Goal: Task Accomplishment & Management: Manage account settings

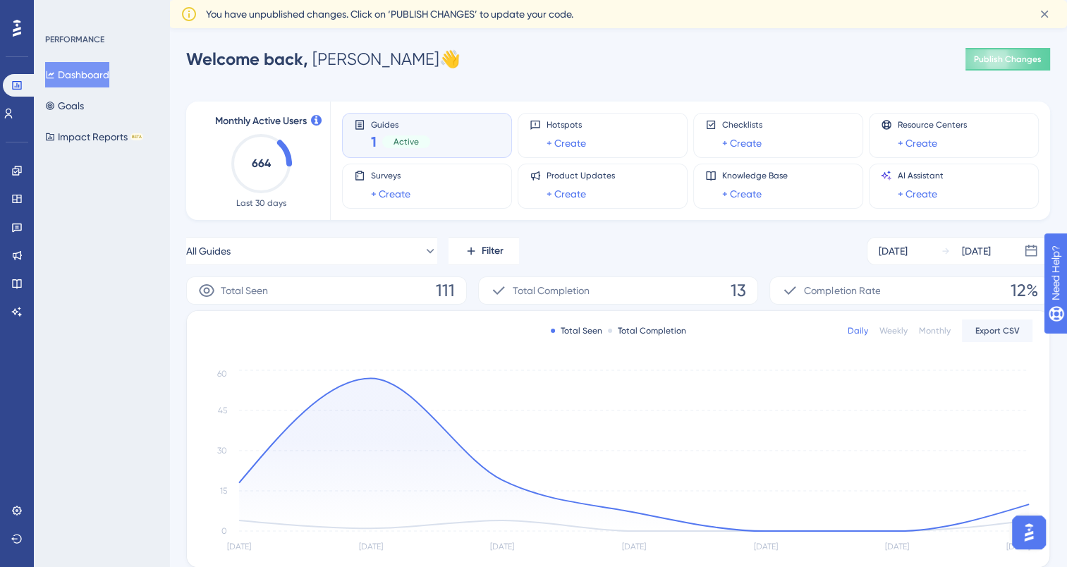
click at [431, 130] on div "Guides 1 Active" at bounding box center [427, 135] width 146 height 32
click at [357, 127] on icon at bounding box center [359, 124] width 11 height 11
click at [1025, 530] on img "Open AI Assistant Launcher" at bounding box center [1028, 532] width 25 height 25
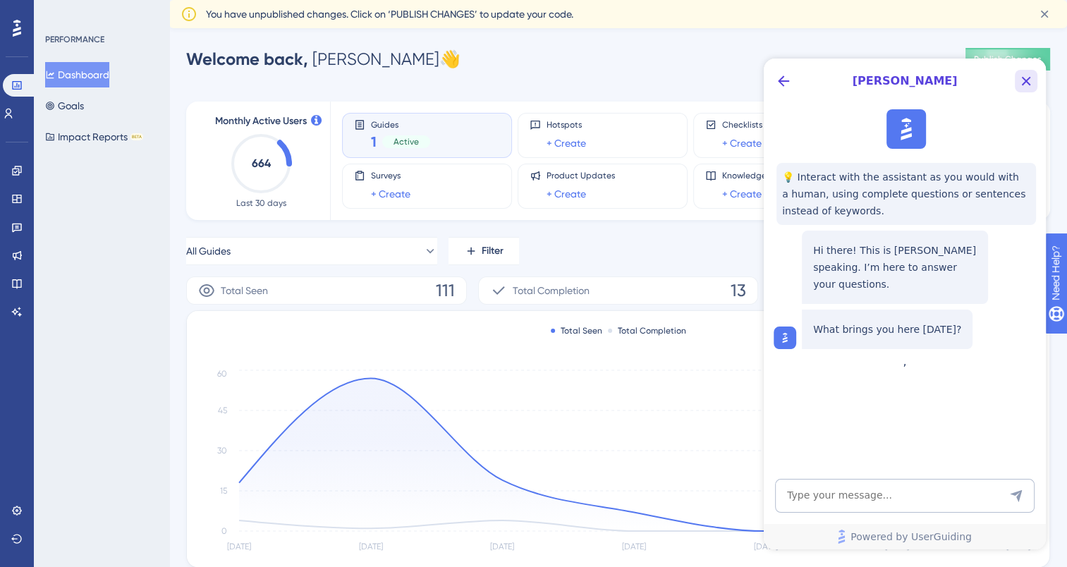
click at [1025, 74] on icon "Close Button" at bounding box center [1026, 81] width 17 height 17
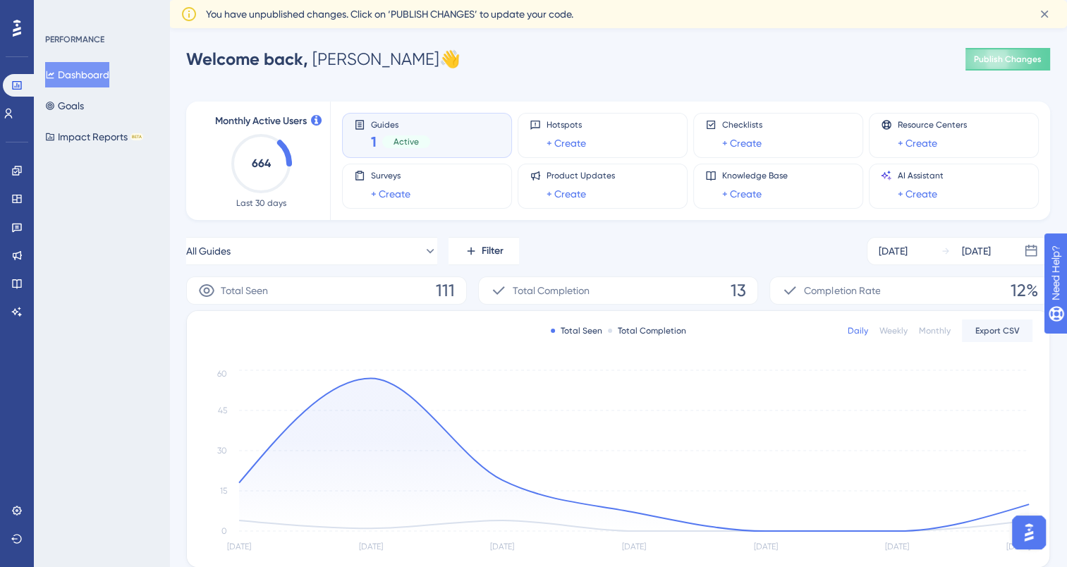
click at [11, 34] on div at bounding box center [17, 28] width 23 height 23
click at [499, 73] on div "Performance Users Engagement Widgets Feedback Product Updates Knowledge Base AI…" at bounding box center [618, 421] width 898 height 753
click at [1047, 14] on icon at bounding box center [1044, 14] width 14 height 14
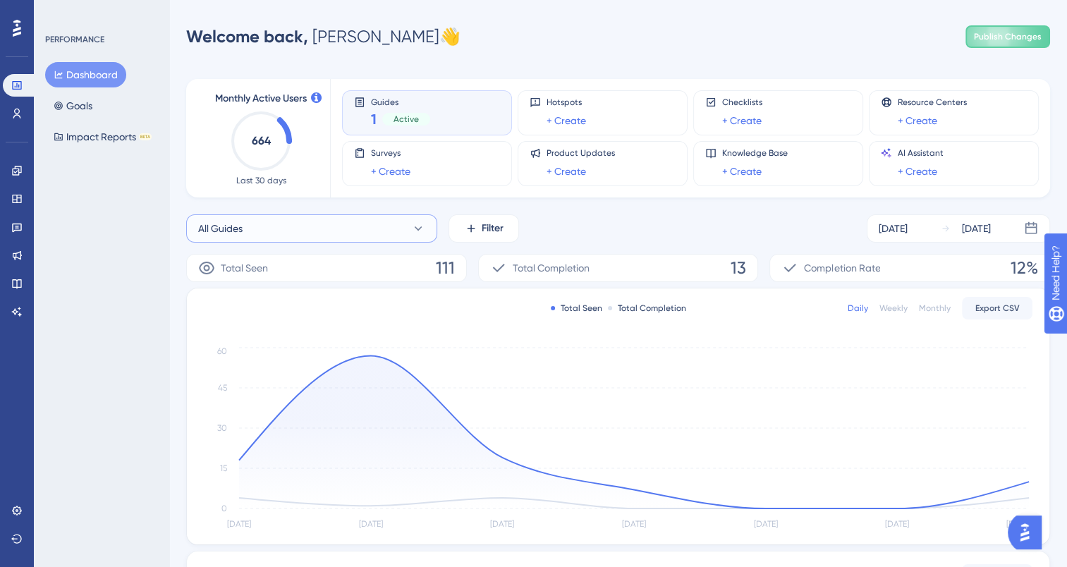
click at [245, 239] on button "All Guides" at bounding box center [311, 228] width 251 height 28
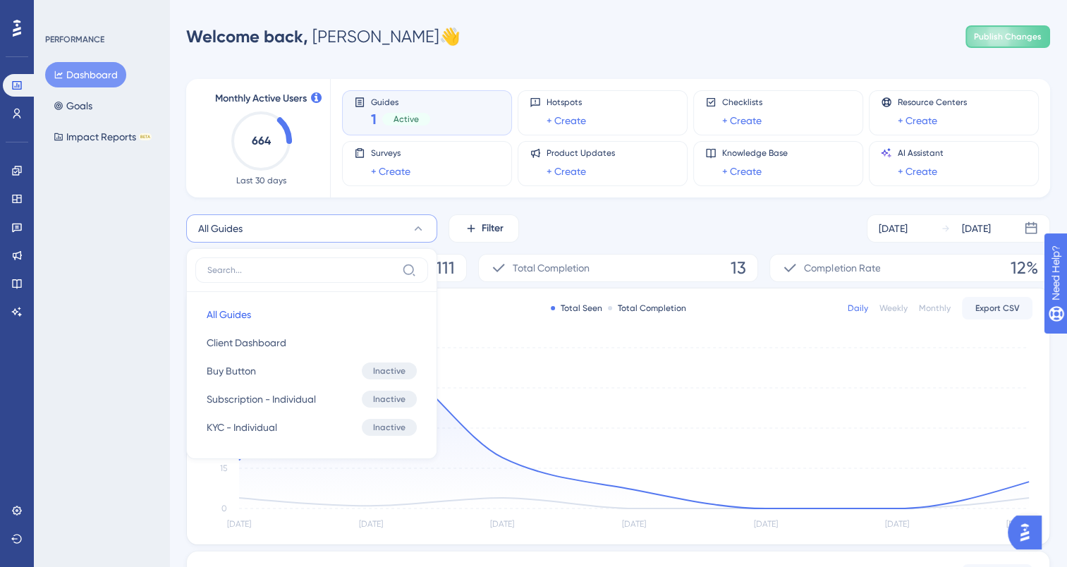
scroll to position [70, 0]
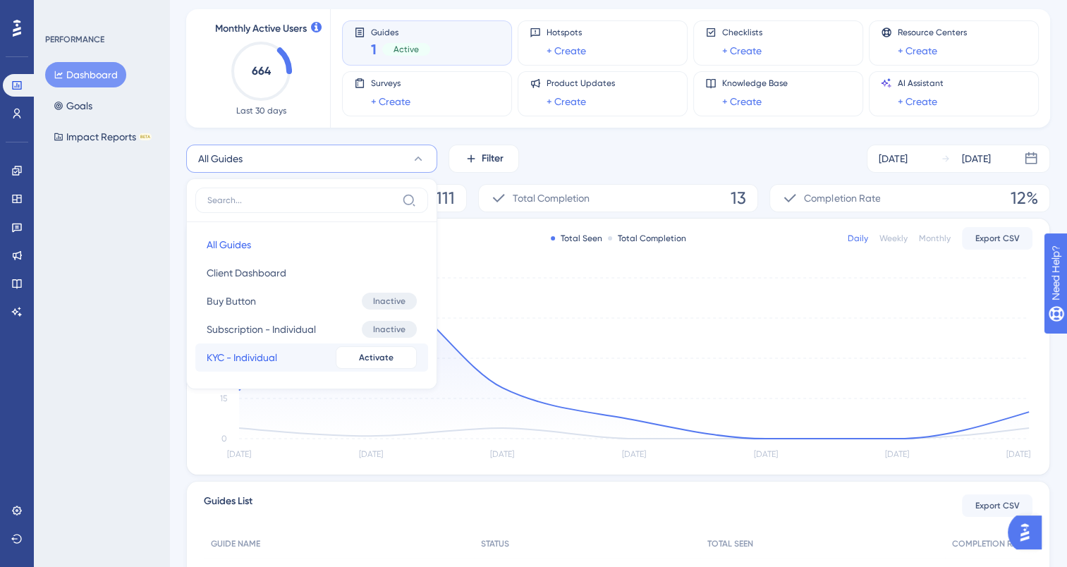
click at [208, 363] on span "KYC - Individual" at bounding box center [242, 357] width 71 height 17
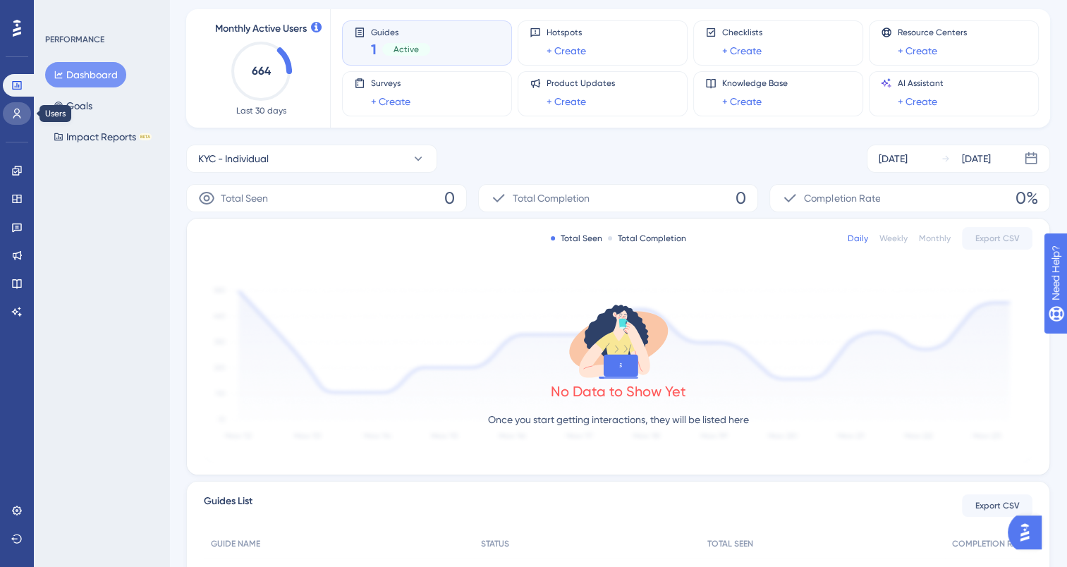
click at [16, 117] on icon at bounding box center [16, 113] width 11 height 11
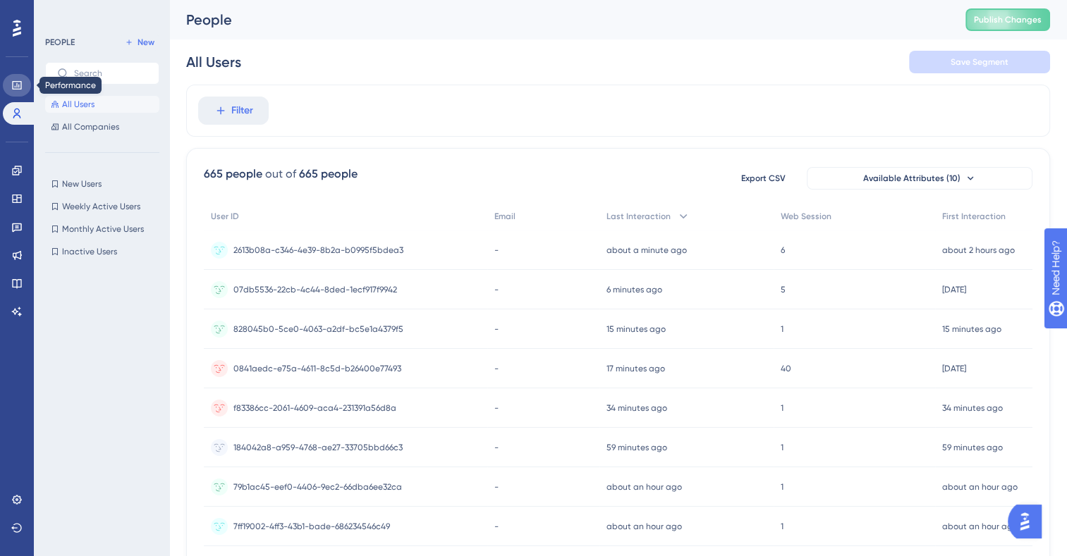
click at [22, 86] on icon at bounding box center [16, 85] width 11 height 11
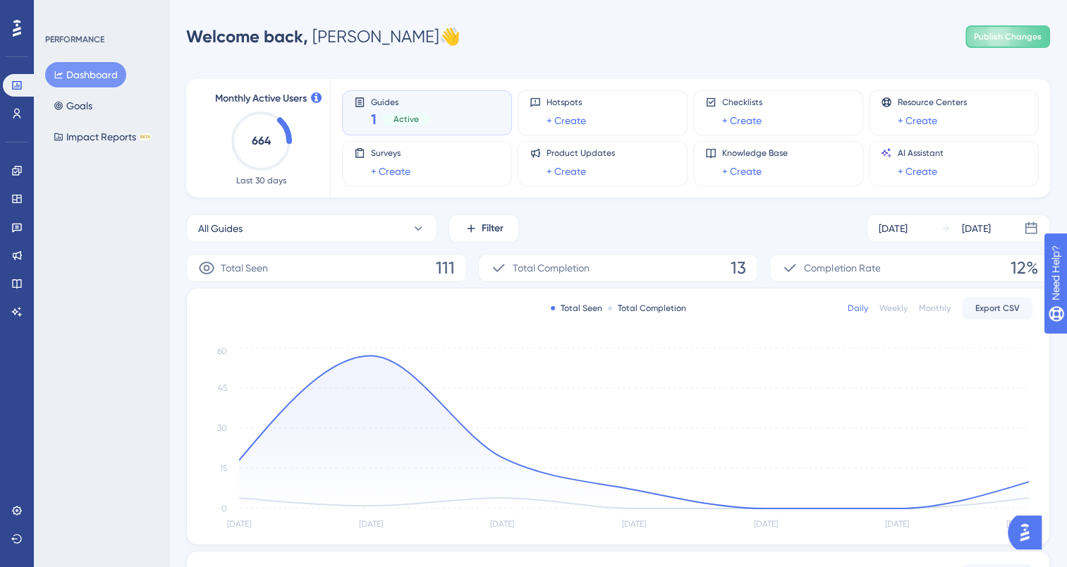
click at [20, 28] on icon at bounding box center [17, 28] width 8 height 17
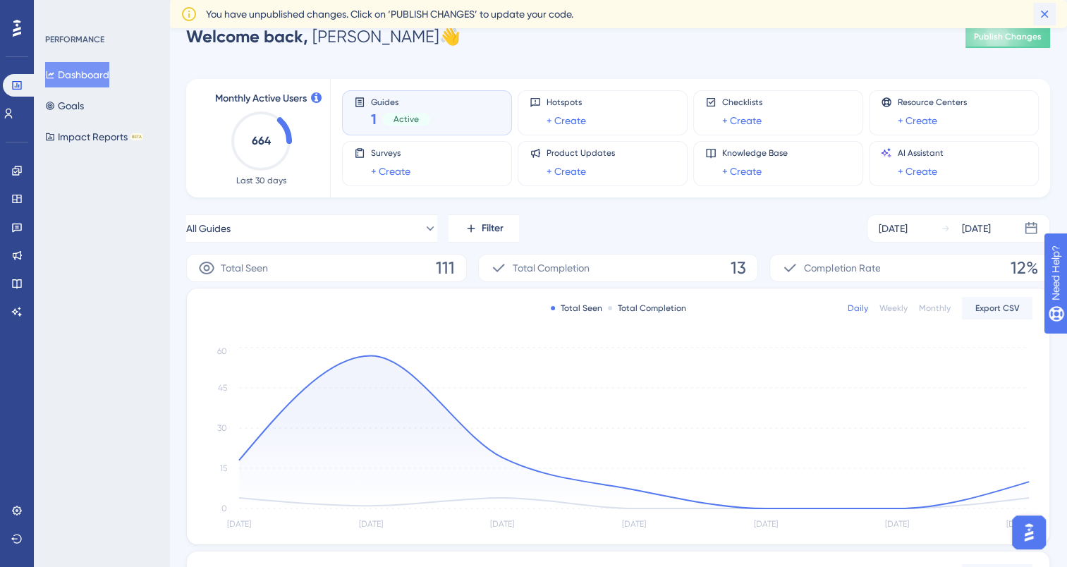
click at [1045, 11] on icon at bounding box center [1044, 14] width 14 height 14
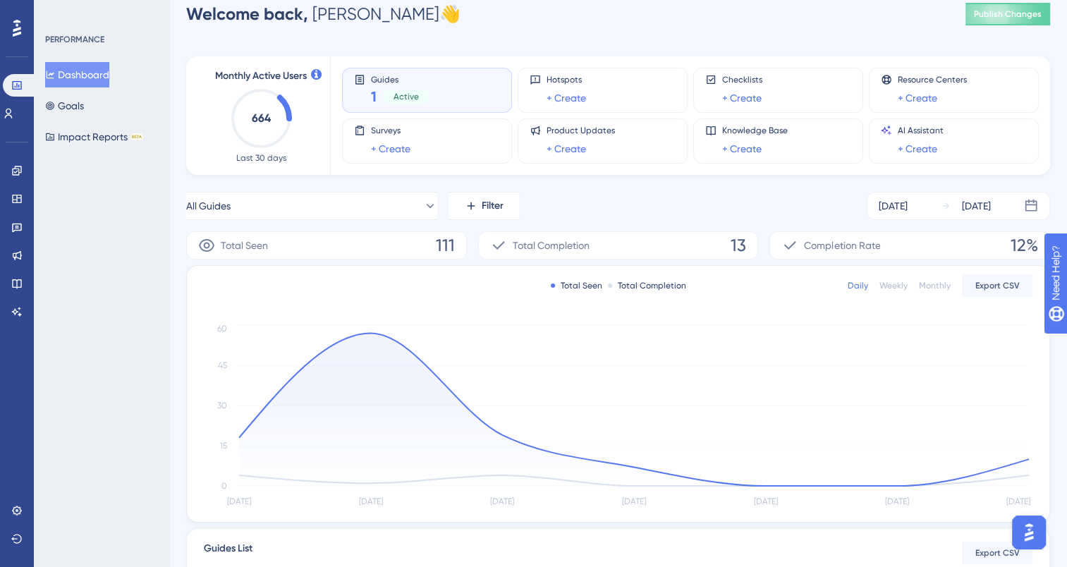
scroll to position [230, 0]
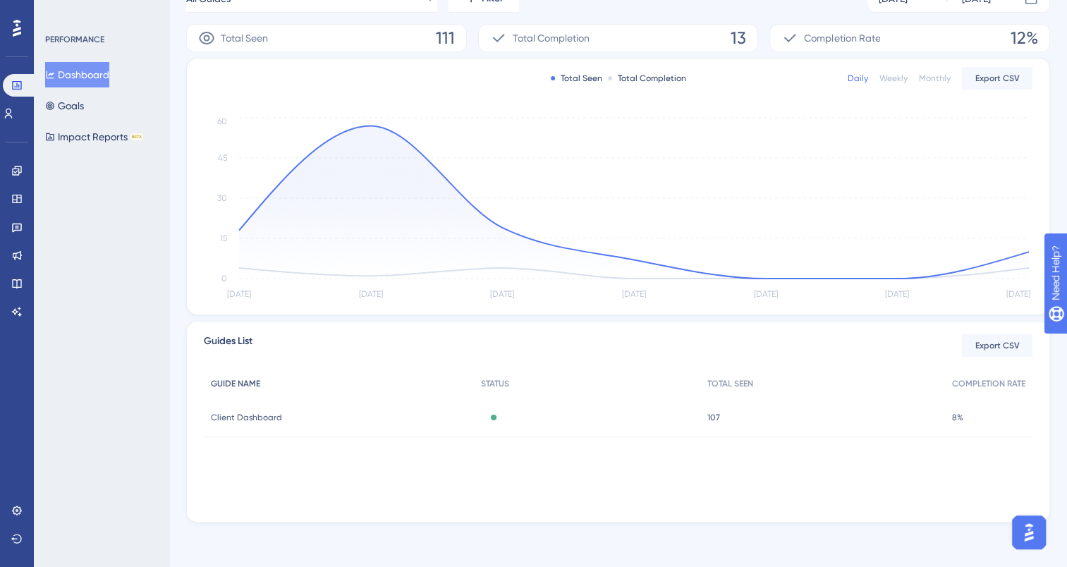
click at [240, 387] on span "GUIDE NAME" at bounding box center [235, 383] width 49 height 11
